Goal: Task Accomplishment & Management: Complete application form

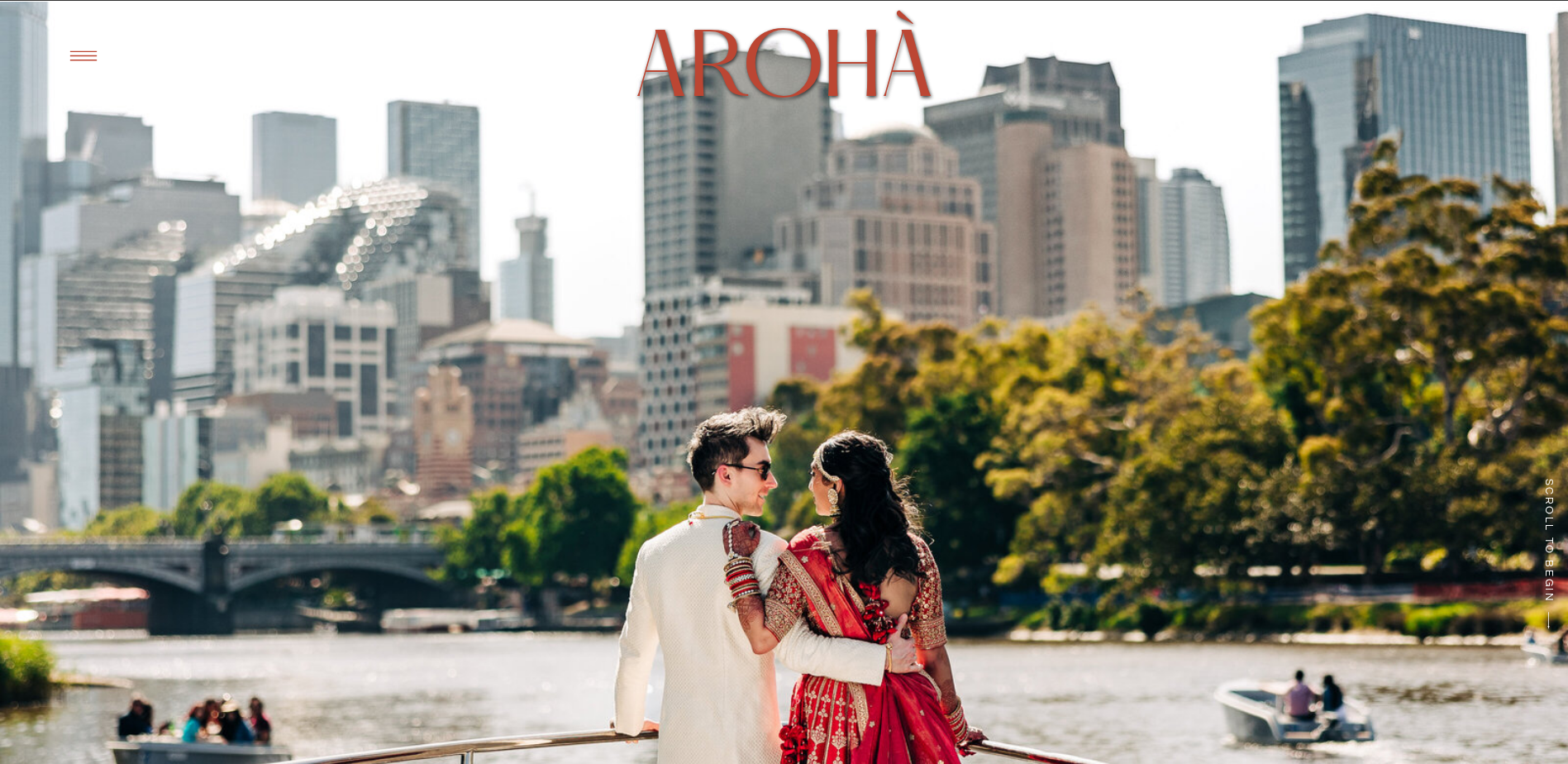
click at [98, 62] on icon at bounding box center [83, 56] width 41 height 39
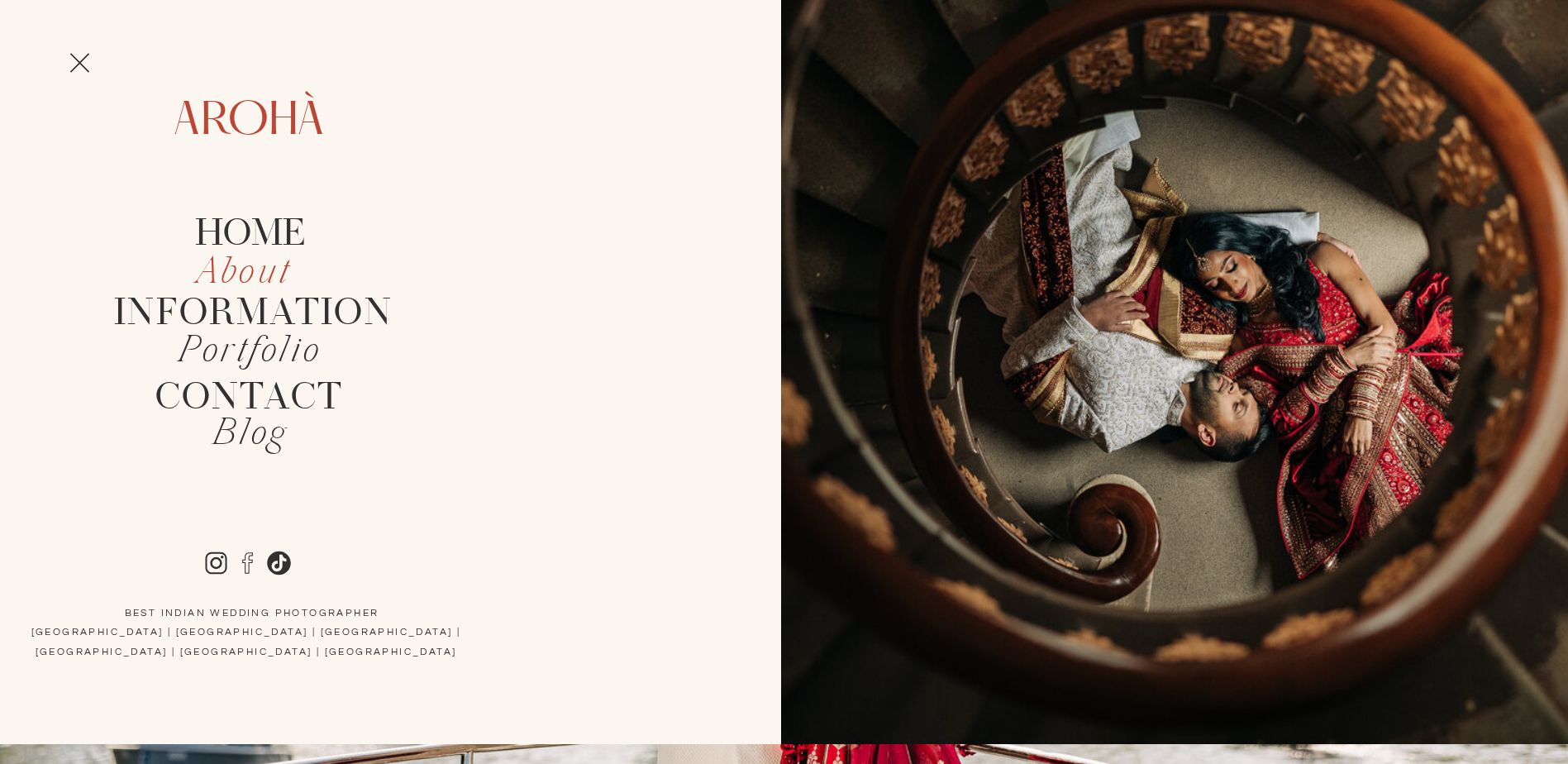
click at [237, 275] on icon "About" at bounding box center [244, 272] width 95 height 48
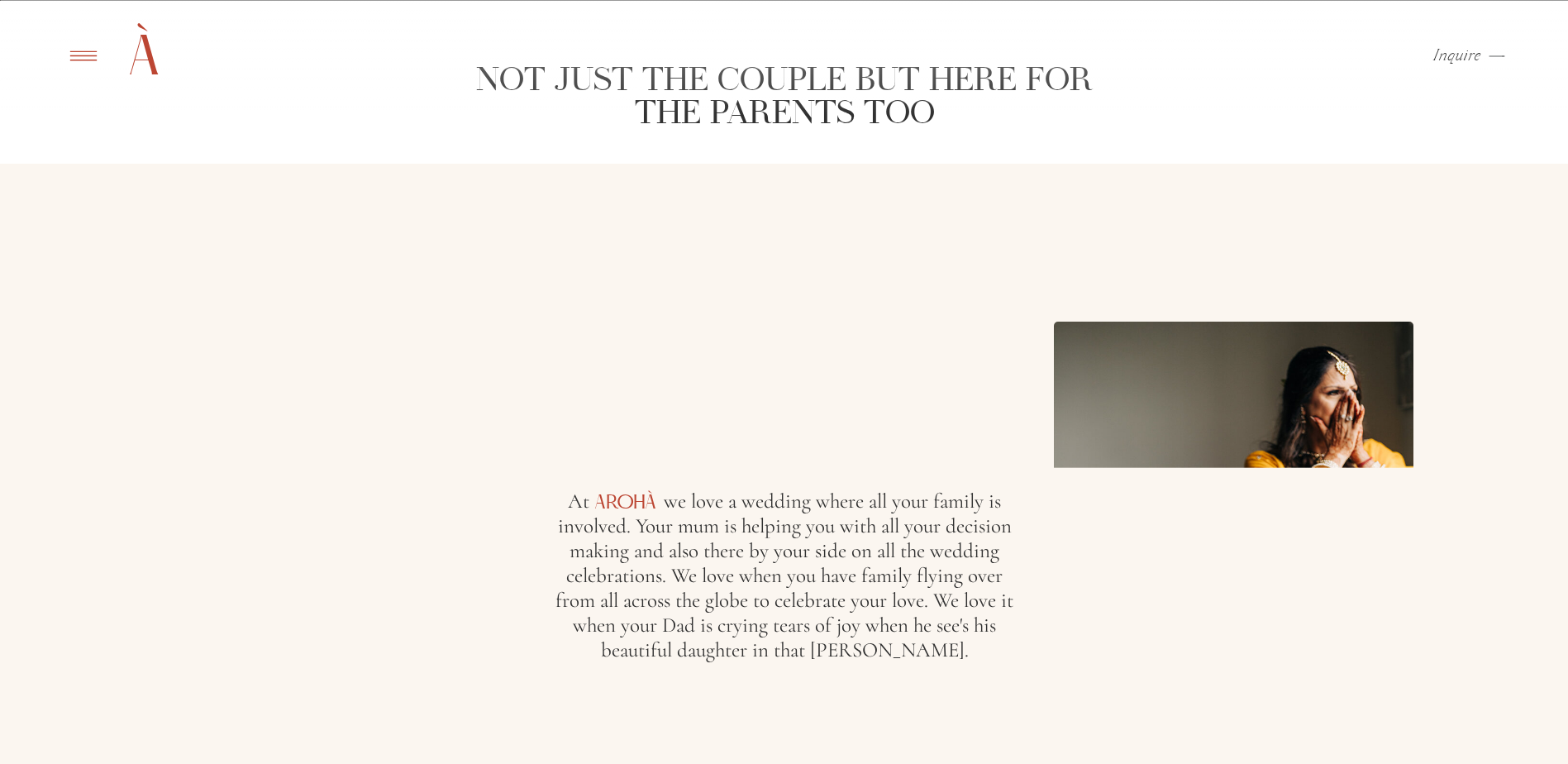
scroll to position [2625, 0]
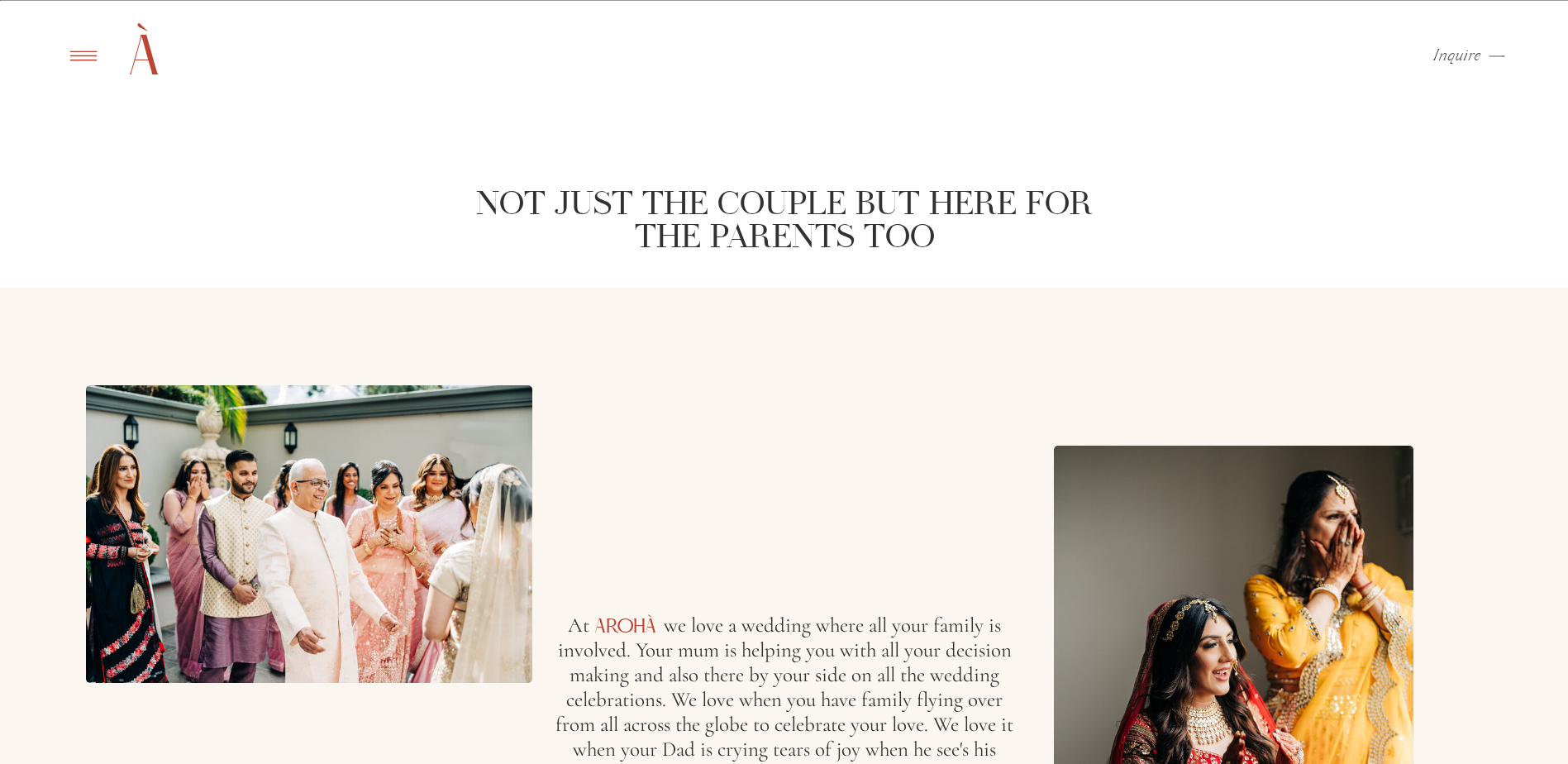
click at [1445, 48] on p "Inquire" at bounding box center [1457, 56] width 48 height 16
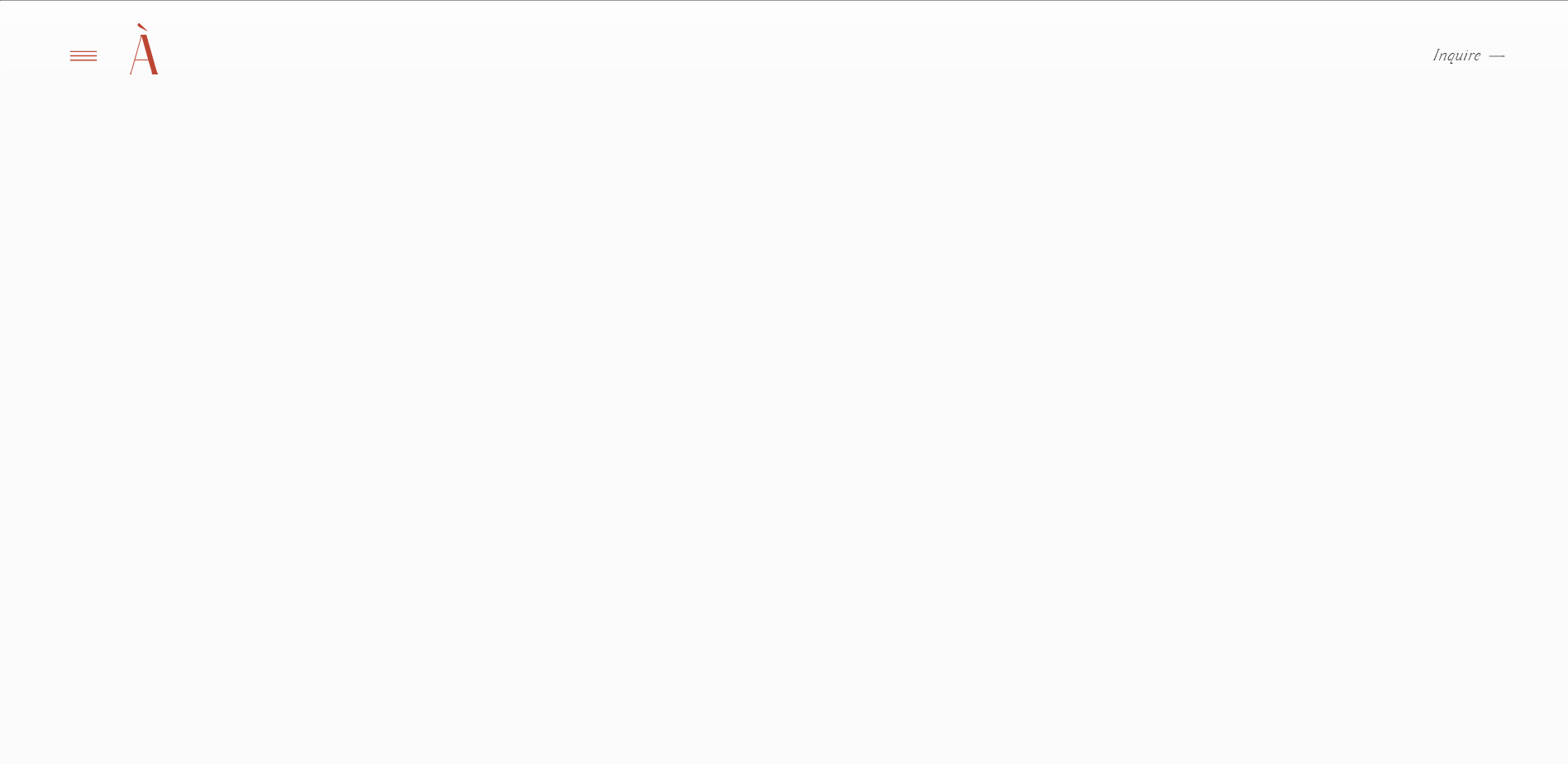
scroll to position [744, 0]
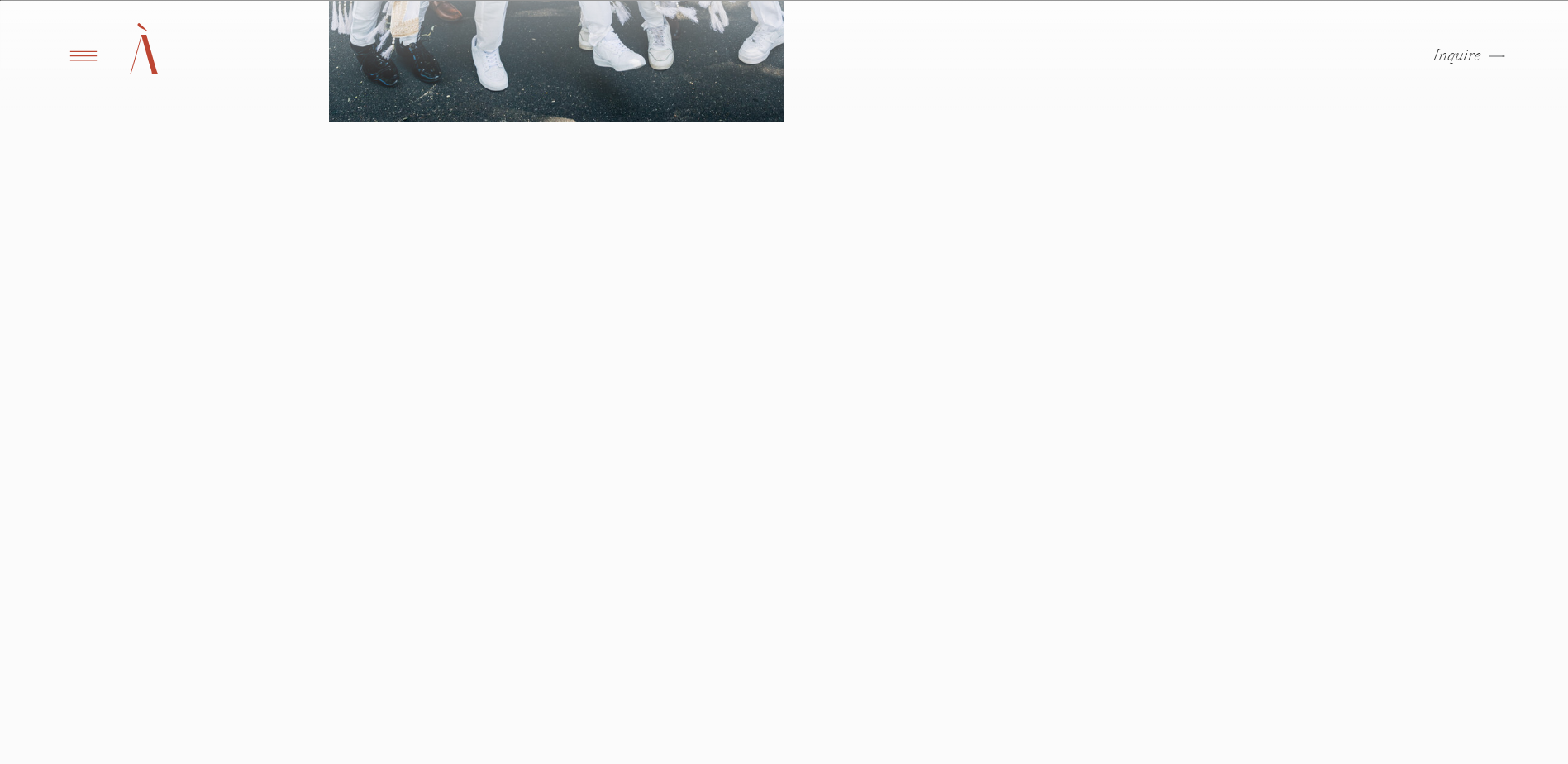
click at [1304, 492] on div "Blog Portfolio About Us HOME Arohà Information Inquire arrow [GEOGRAPHIC_DATA] …" at bounding box center [784, 655] width 1568 height 2800
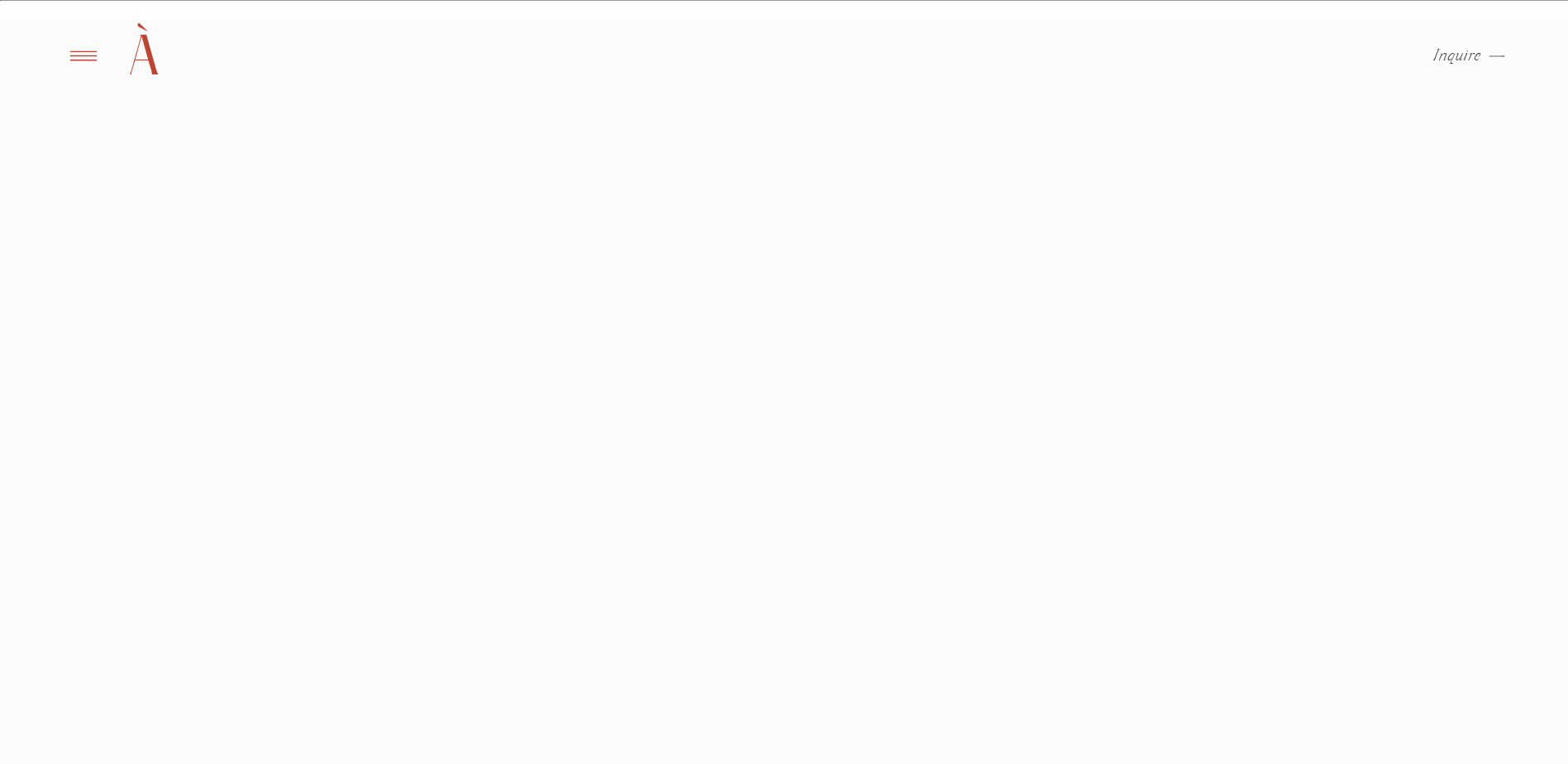
scroll to position [1076, 0]
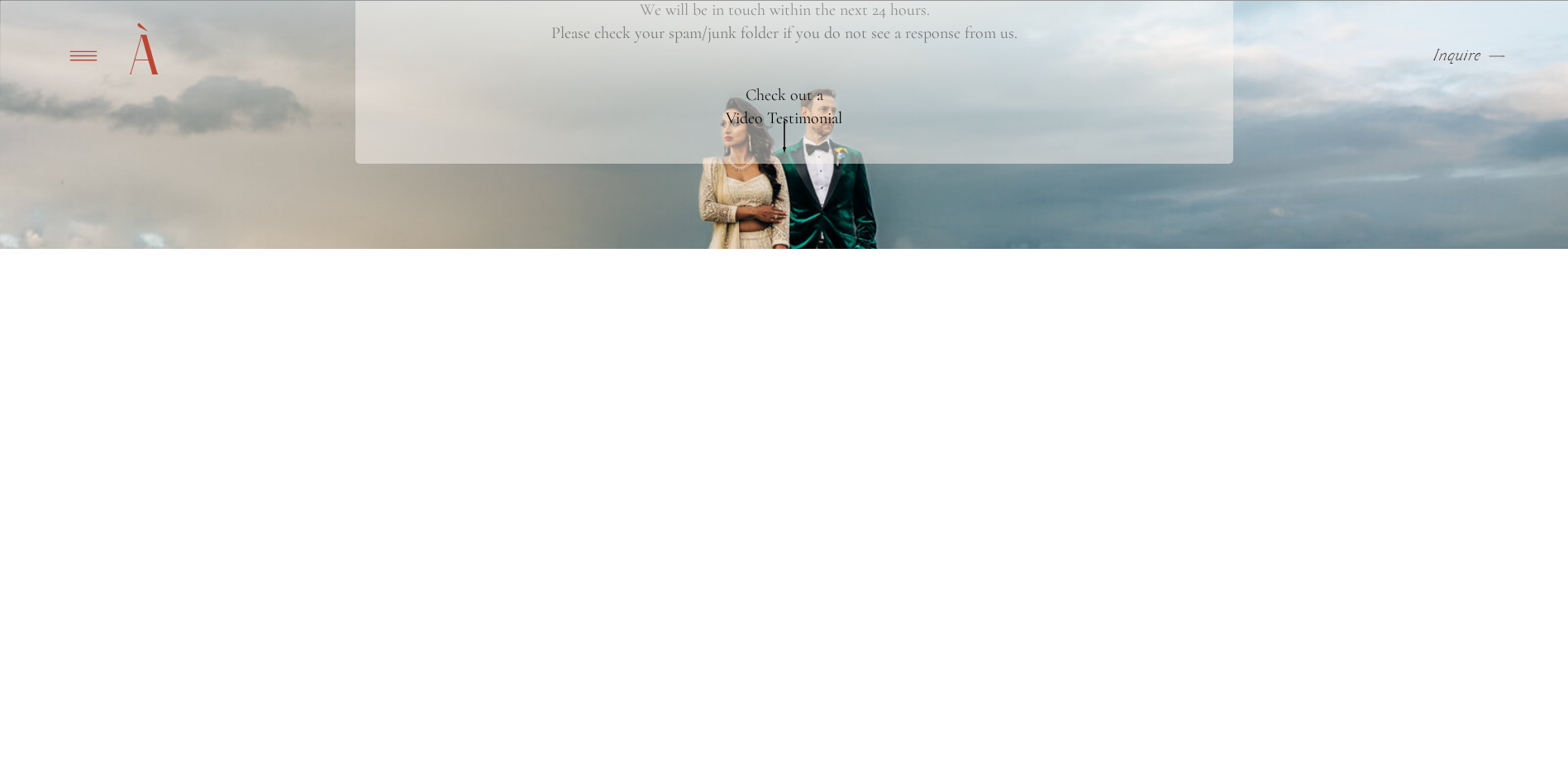
scroll to position [248, 0]
